Goal: Leave review/rating: Leave review/rating

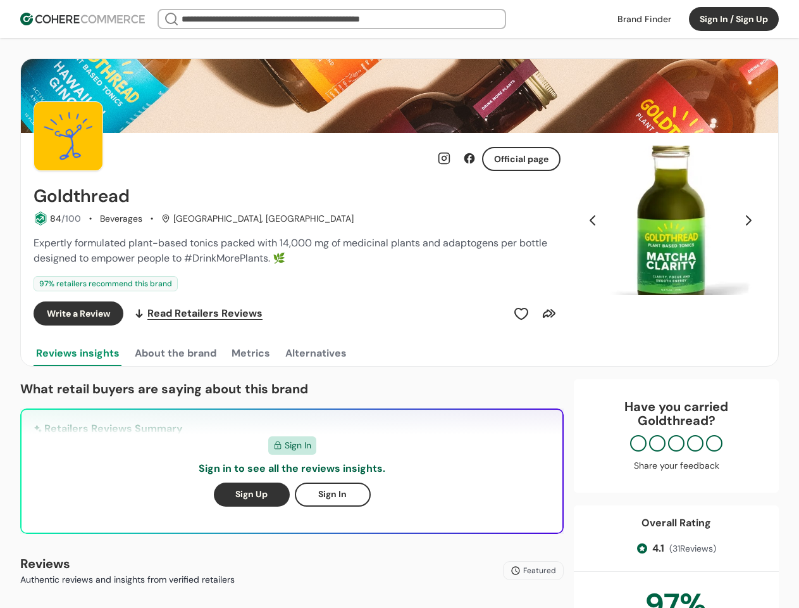
click at [399, 304] on div "Write a Review Read Retailers Reviews" at bounding box center [297, 313] width 527 height 24
click at [734, 19] on button "Sign In / Sign Up" at bounding box center [734, 19] width 90 height 24
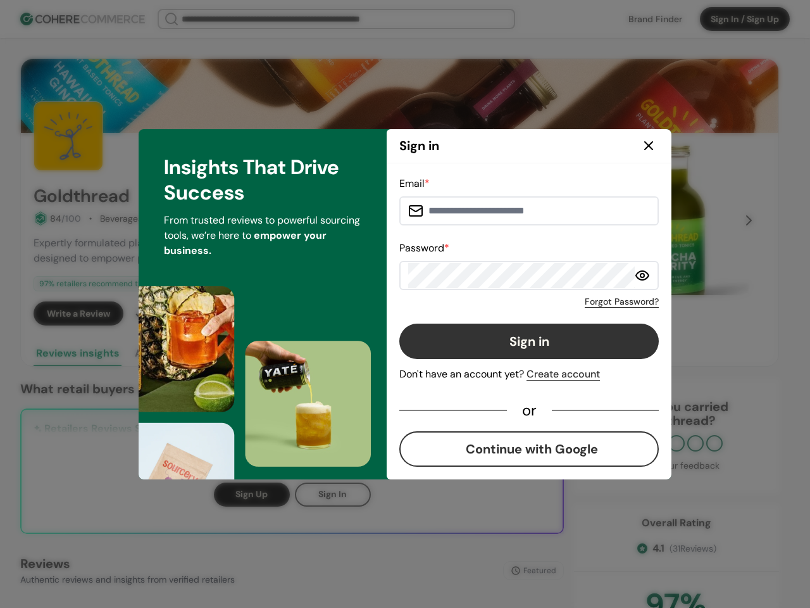
click at [522, 313] on div "Email * Password * Forgot Password? Sign in Don't have an account yet? Create a…" at bounding box center [529, 321] width 260 height 291
click at [549, 313] on div "Email * Password * Forgot Password? Sign in Don't have an account yet? Create a…" at bounding box center [529, 321] width 260 height 291
click at [175, 353] on div "Insights That Drive Success From trusted reviews to powerful sourcing tools, we…" at bounding box center [263, 304] width 248 height 350
click at [250, 353] on div "Insights That Drive Success From trusted reviews to powerful sourcing tools, we…" at bounding box center [263, 304] width 248 height 350
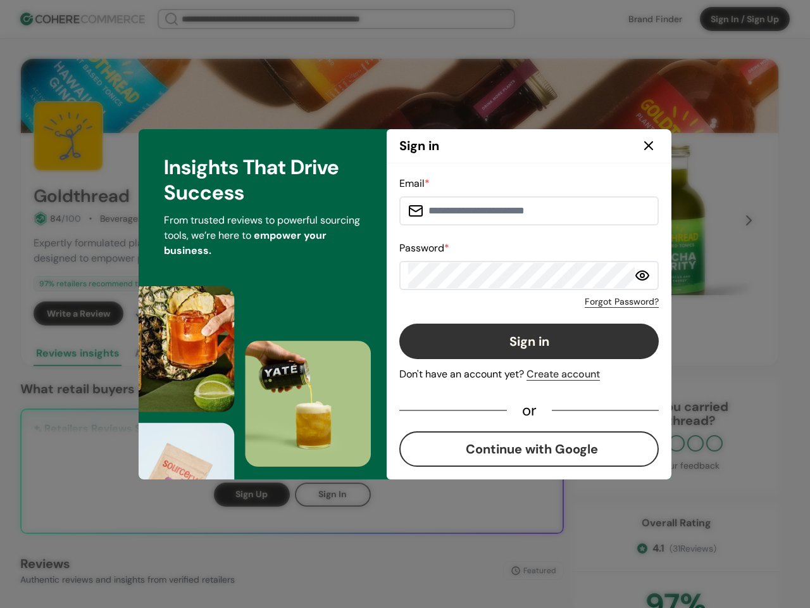
click at [315, 353] on div "Insights That Drive Success From trusted reviews to powerful sourcing tools, we…" at bounding box center [263, 304] width 248 height 350
click at [671, 220] on div "Email * Password * Forgot Password? Sign in Don't have an account yet? Create a…" at bounding box center [529, 321] width 285 height 316
